Goal: Find specific page/section: Find specific page/section

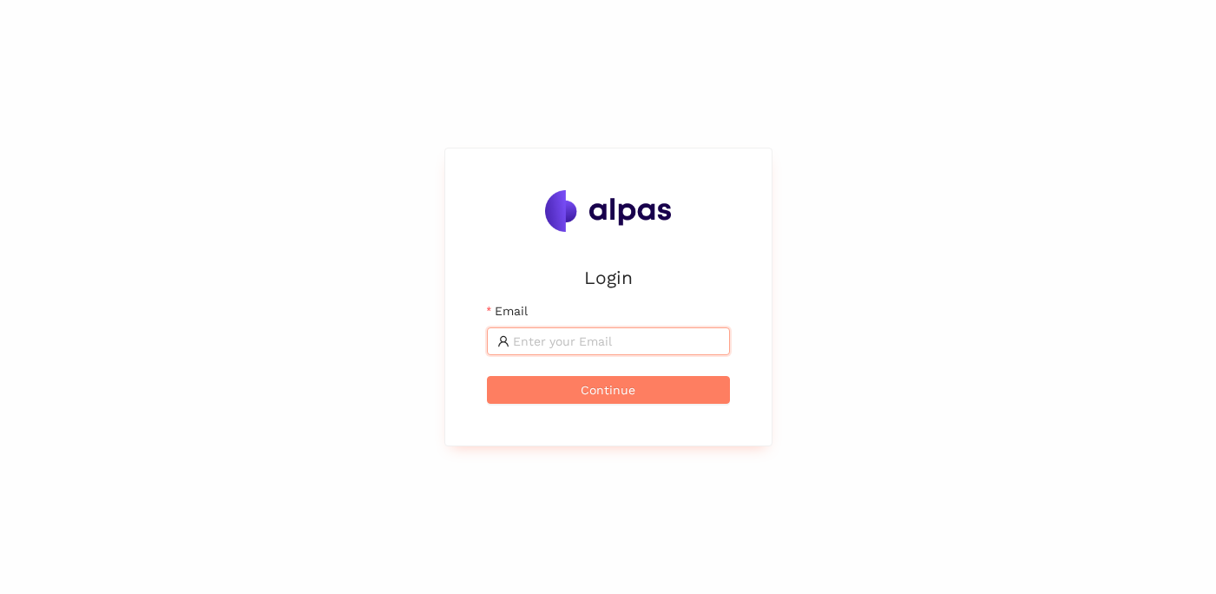
click at [563, 336] on input "Email" at bounding box center [616, 341] width 207 height 19
drag, startPoint x: 0, startPoint y: 0, endPoint x: 563, endPoint y: 337, distance: 656.3
click at [563, 337] on input "Email" at bounding box center [616, 341] width 207 height 19
click at [0, 593] on com-1password-button at bounding box center [0, 594] width 0 height 0
type input "[PERSON_NAME][EMAIL_ADDRESS][PERSON_NAME]"
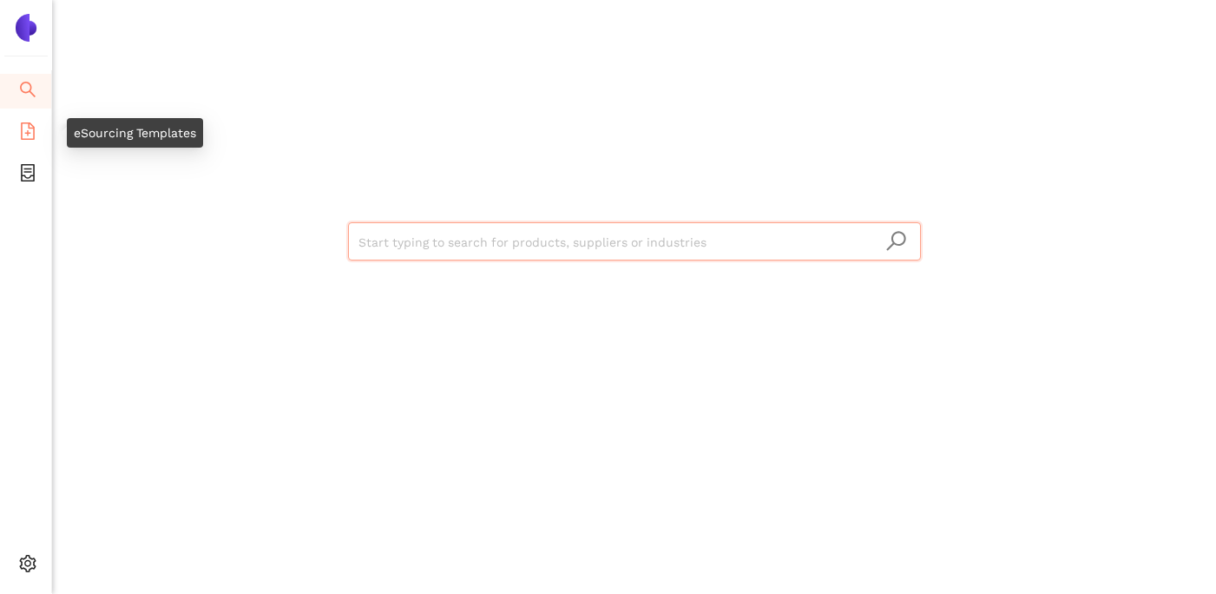
click at [27, 132] on icon "file-add" at bounding box center [28, 130] width 14 height 17
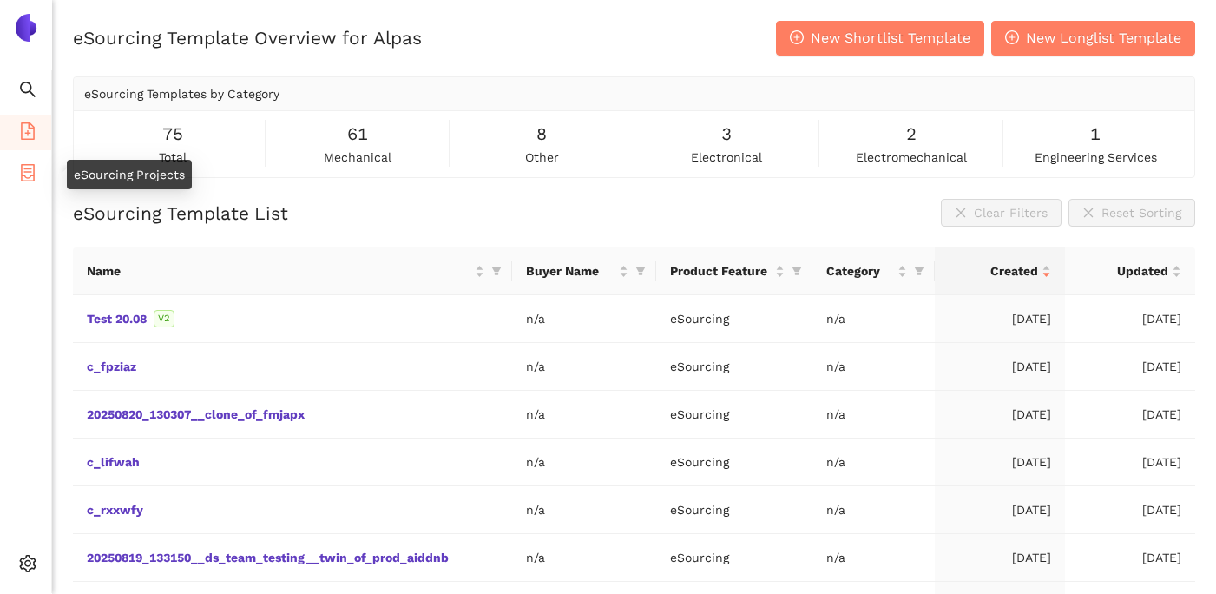
click at [17, 168] on li "eSourcing Projects" at bounding box center [25, 174] width 51 height 35
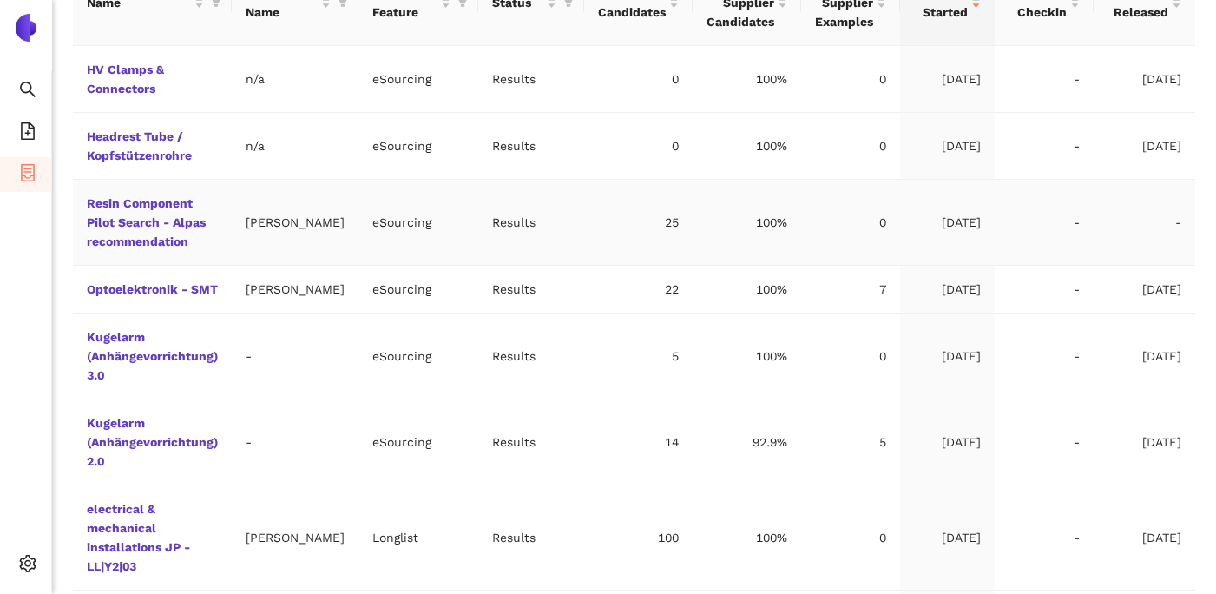
scroll to position [486, 0]
click at [125, 362] on td "Kugelarm (Anhängevorrichtung) 3.0" at bounding box center [152, 355] width 159 height 86
click at [0, 0] on link "Kugelarm (Anhängevorrichtung) 3.0" at bounding box center [0, 0] width 0 height 0
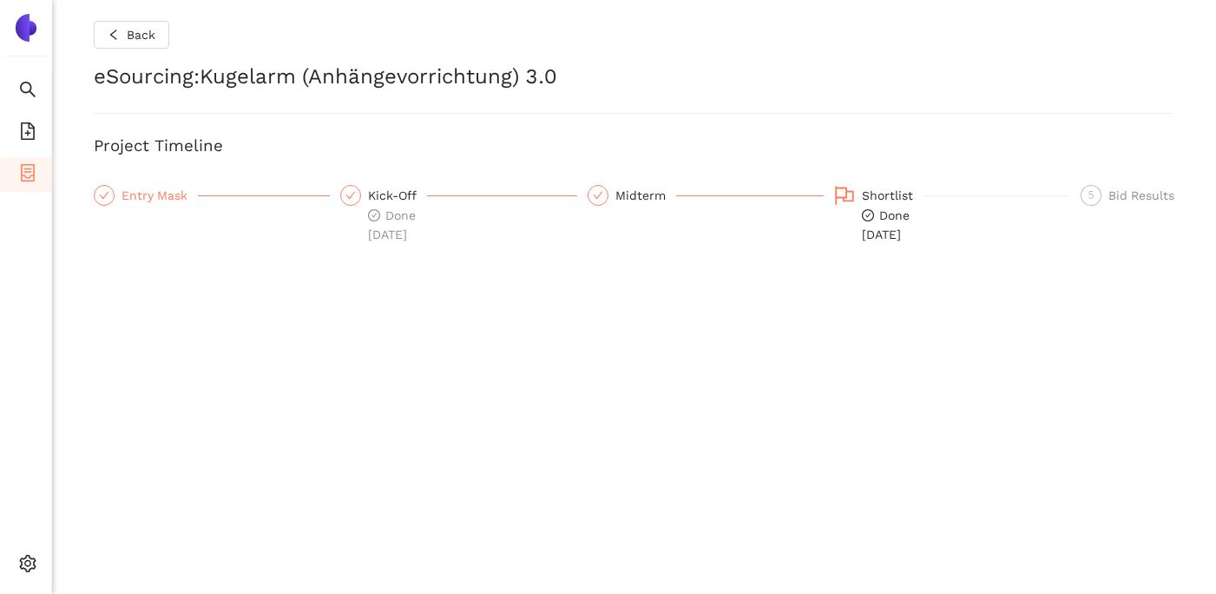
click at [137, 186] on div "Entry Mask" at bounding box center [160, 195] width 76 height 21
click at [122, 202] on div "Entry Mask" at bounding box center [160, 195] width 76 height 21
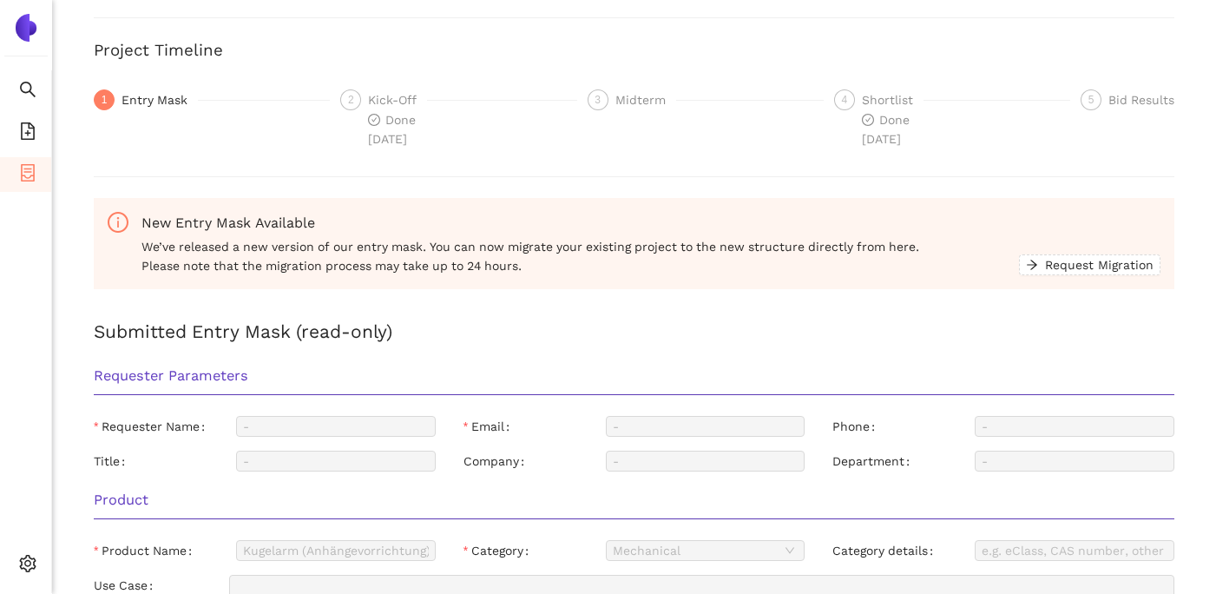
scroll to position [111, 0]
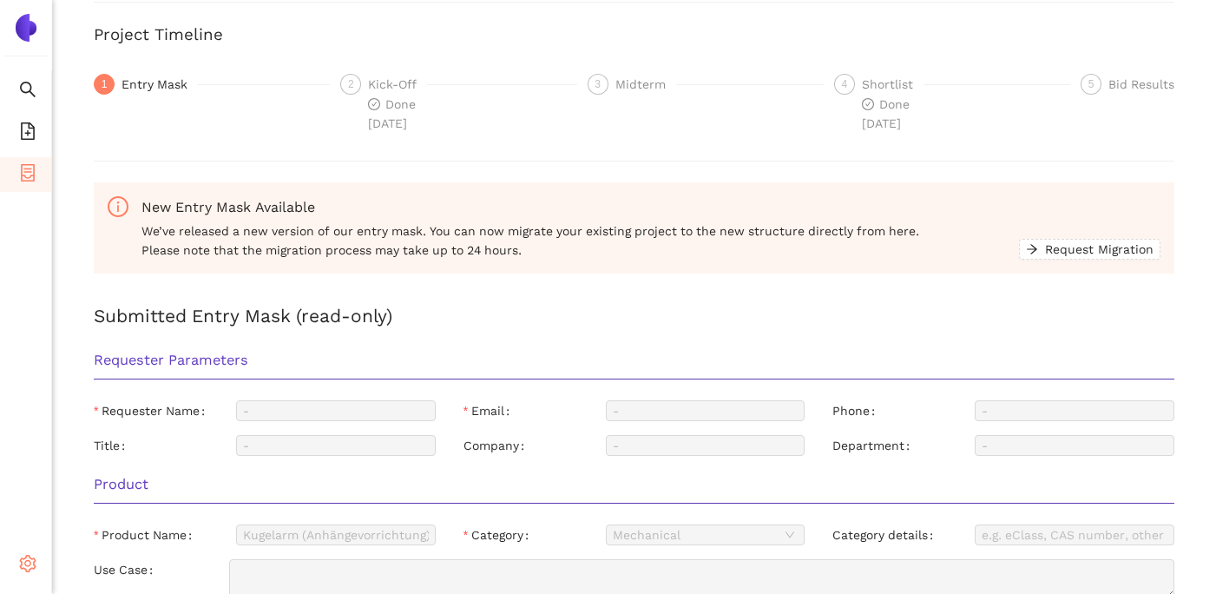
click at [18, 562] on div "Settings" at bounding box center [26, 566] width 52 height 35
click at [128, 450] on span "Internal Area" at bounding box center [125, 448] width 77 height 14
